Goal: Book appointment/travel/reservation

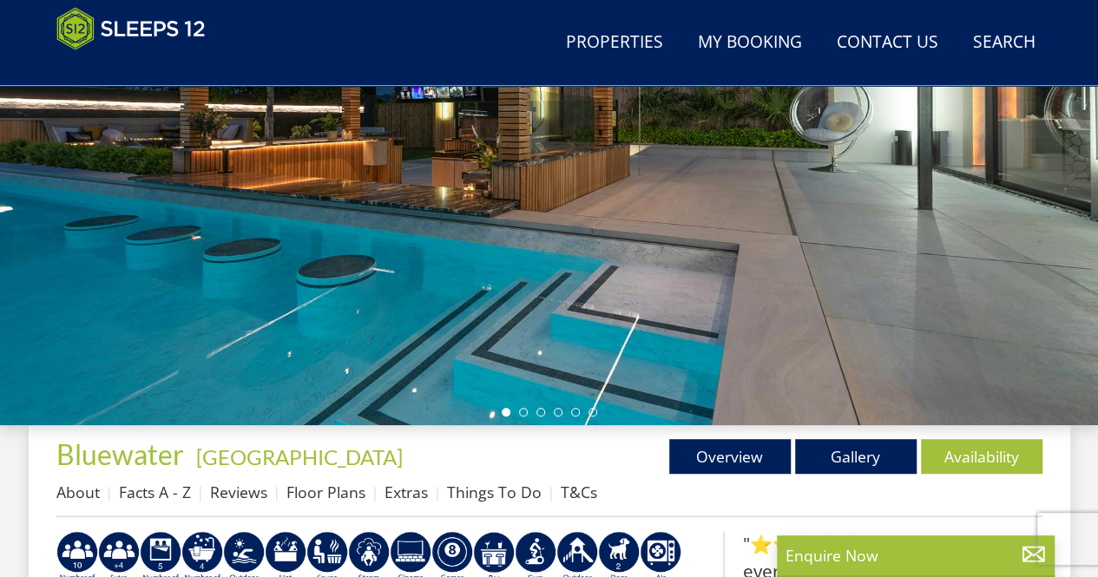
scroll to position [306, 0]
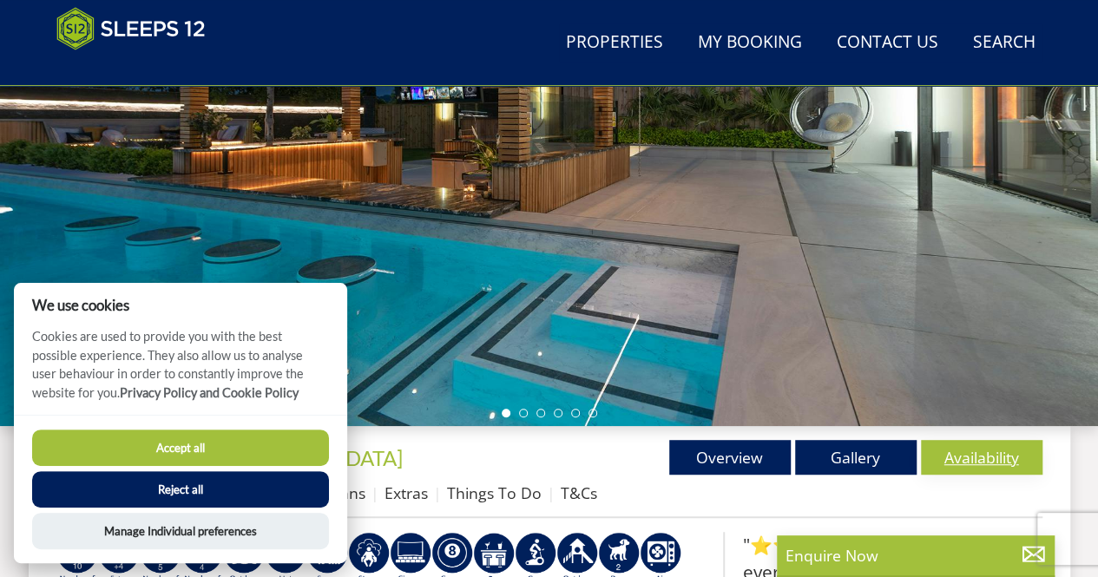
click at [970, 458] on link "Availability" at bounding box center [982, 457] width 122 height 35
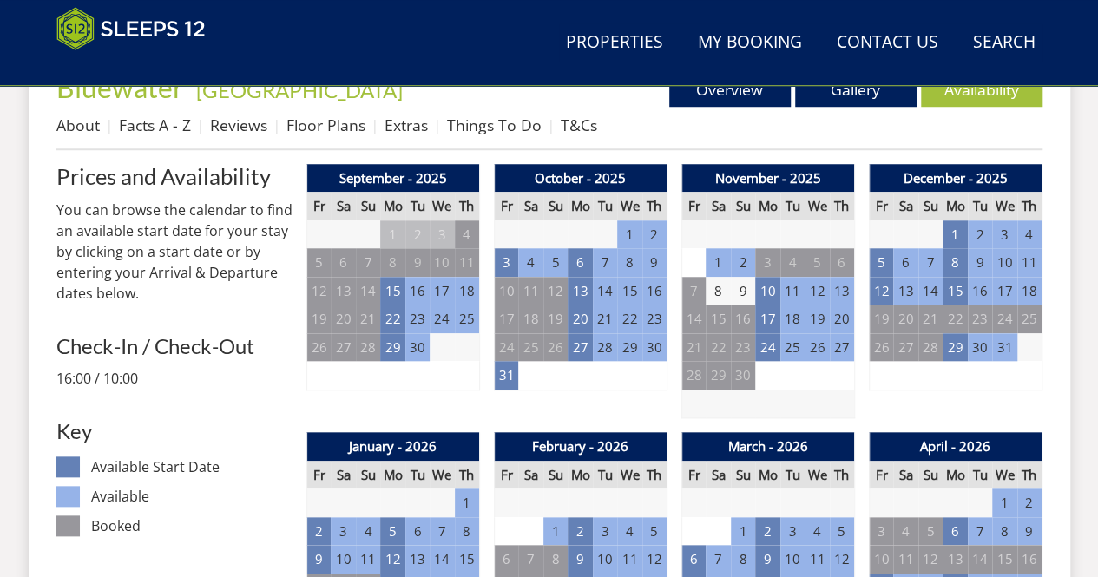
scroll to position [675, 0]
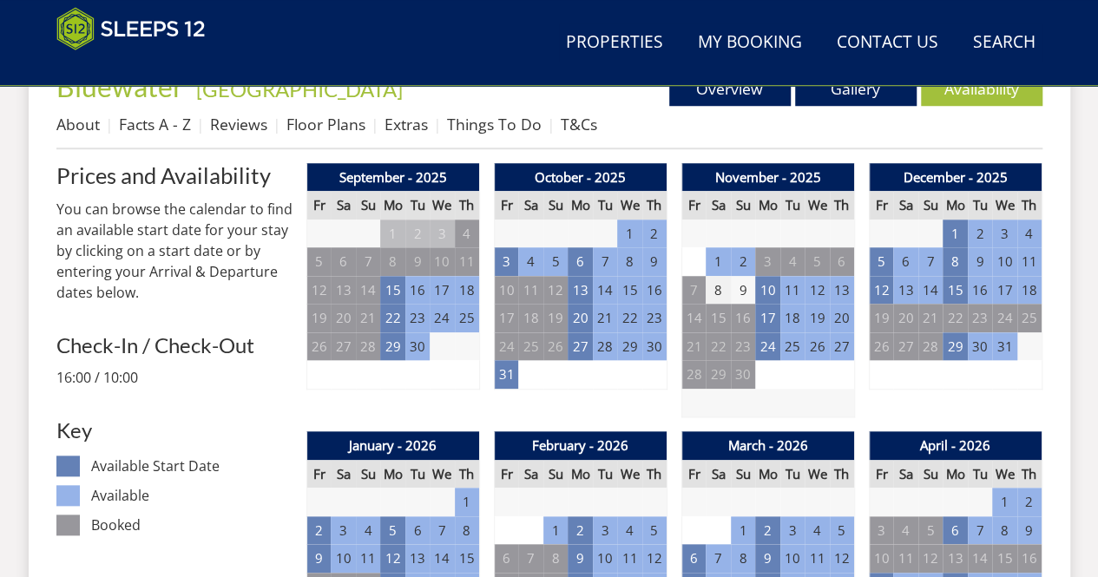
click at [721, 297] on td "8" at bounding box center [718, 290] width 24 height 29
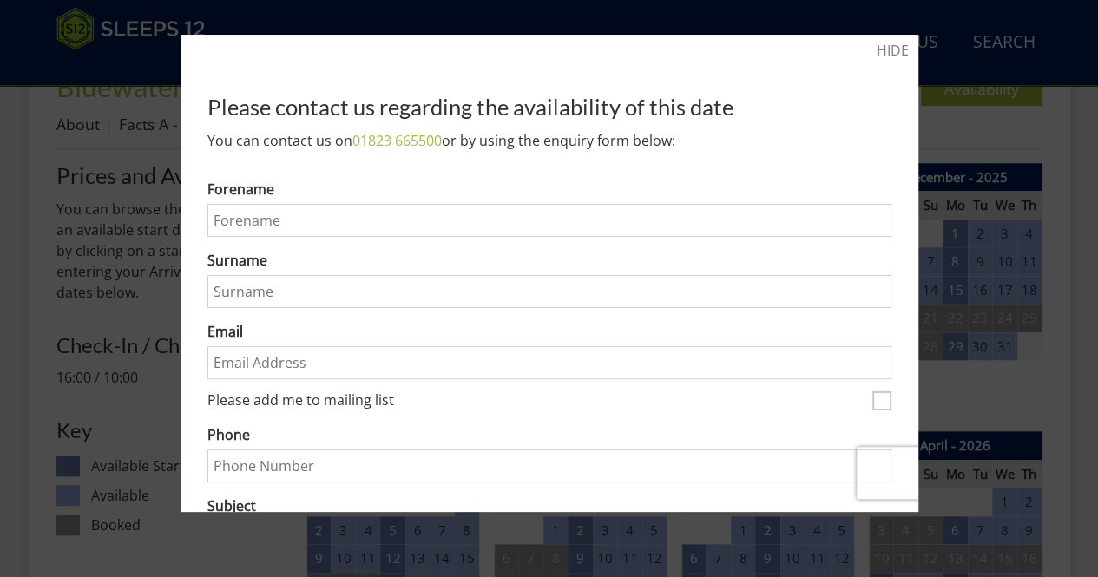
click at [721, 297] on input "Surname" at bounding box center [549, 291] width 684 height 33
click at [881, 49] on link "HIDE" at bounding box center [893, 50] width 32 height 21
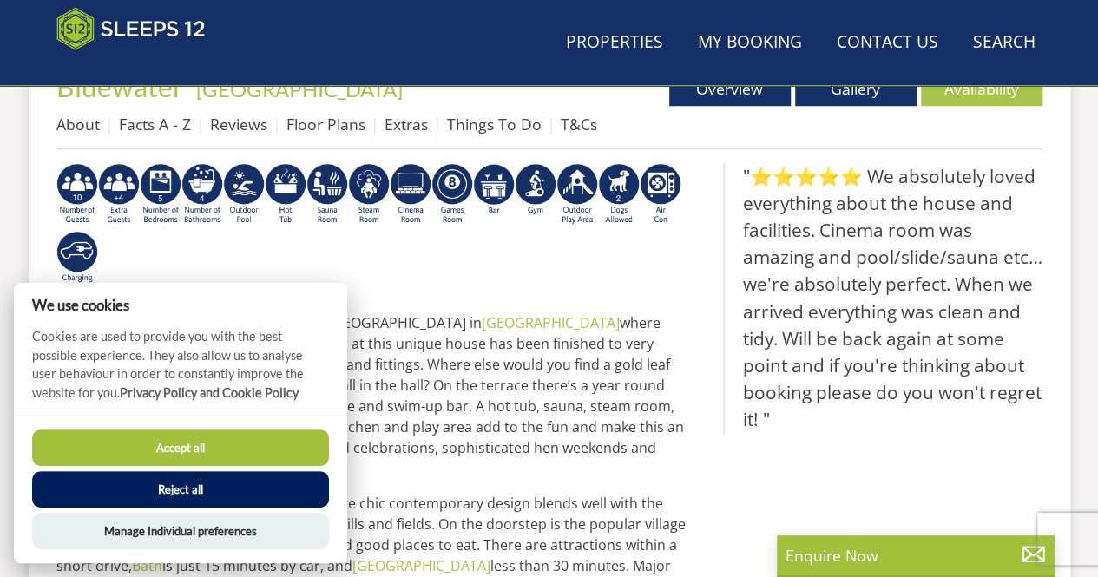
scroll to position [306, 0]
